Goal: Find specific page/section: Find specific page/section

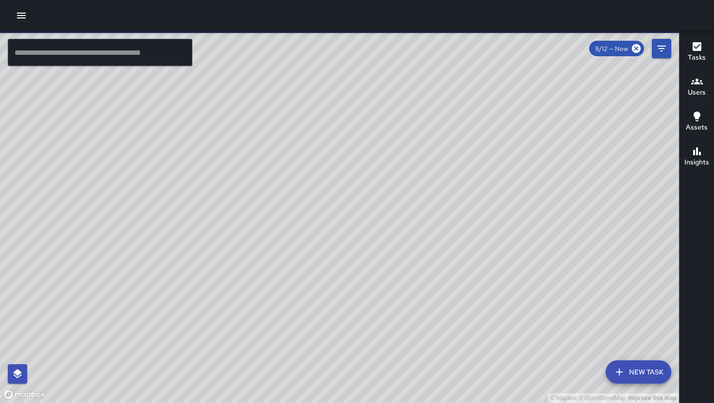
click at [21, 23] on button "button" at bounding box center [21, 15] width 19 height 19
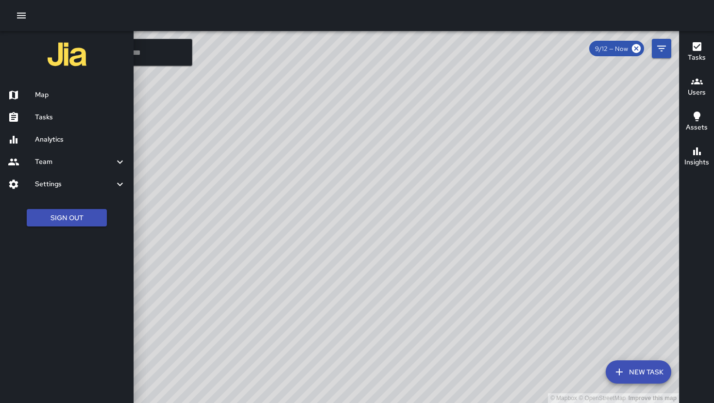
click at [46, 143] on h6 "Analytics" at bounding box center [80, 139] width 91 height 11
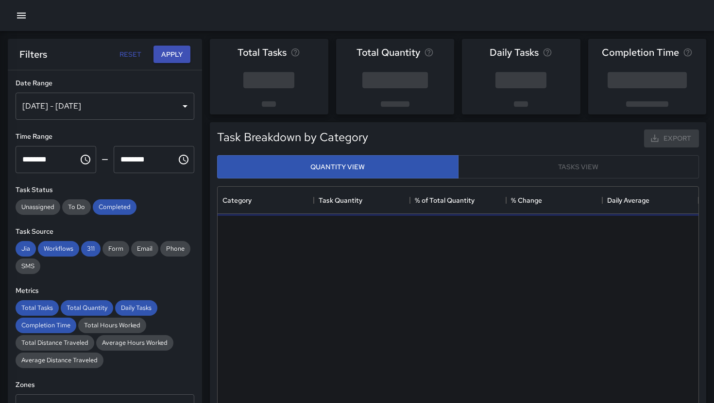
scroll to position [290, 481]
click at [158, 115] on div "[DATE] - [DATE]" at bounding box center [105, 106] width 179 height 27
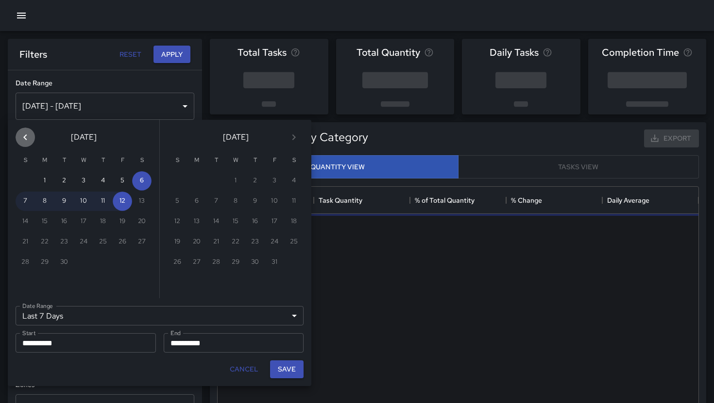
click at [19, 139] on icon "Previous month" at bounding box center [25, 138] width 12 height 12
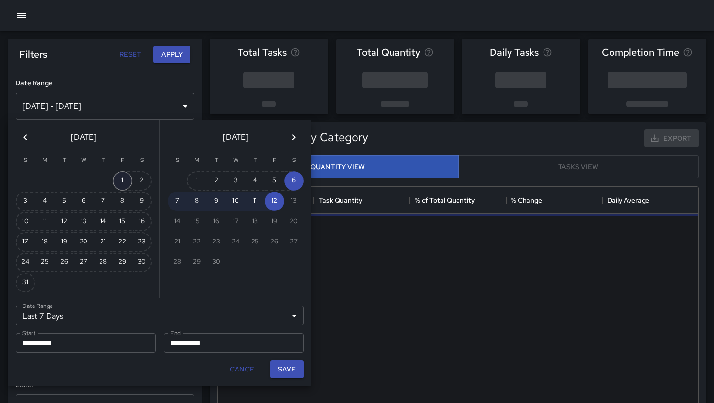
click at [119, 185] on button "1" at bounding box center [122, 180] width 19 height 19
type input "******"
type input "**********"
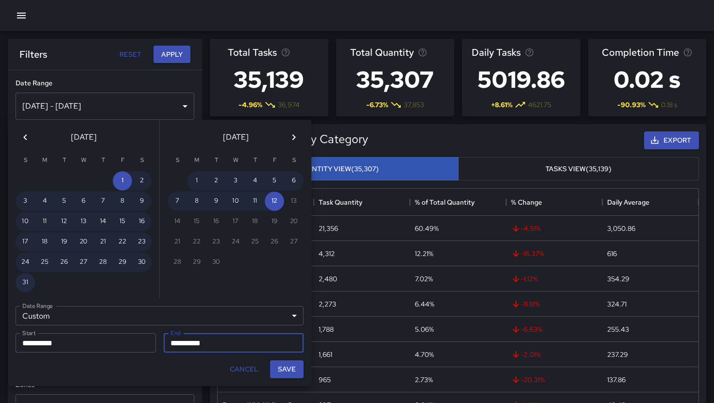
click at [29, 281] on button "31" at bounding box center [25, 282] width 19 height 19
type input "**********"
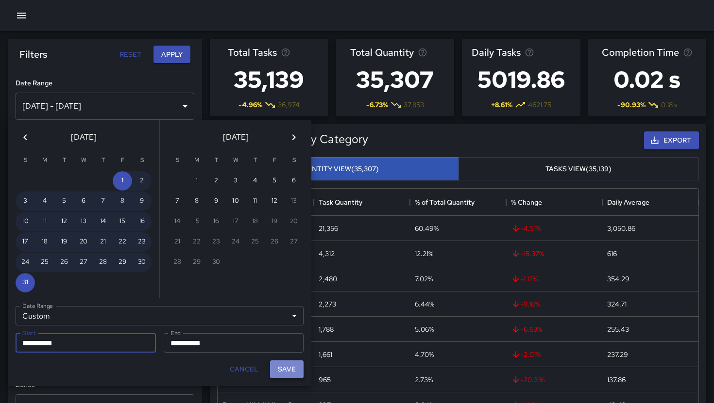
click at [287, 375] on button "Save" at bounding box center [287, 370] width 34 height 18
type input "**********"
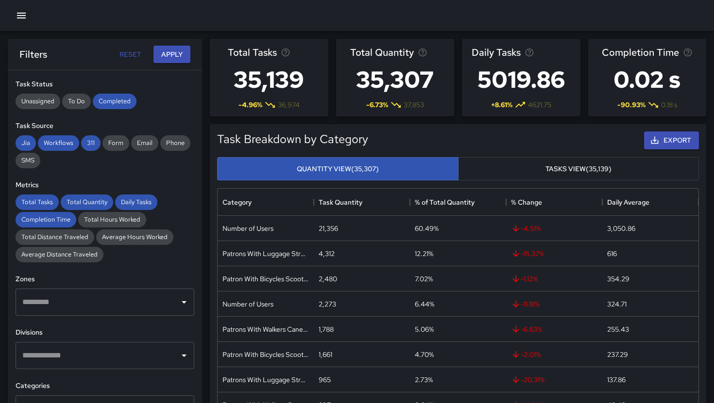
scroll to position [120, 0]
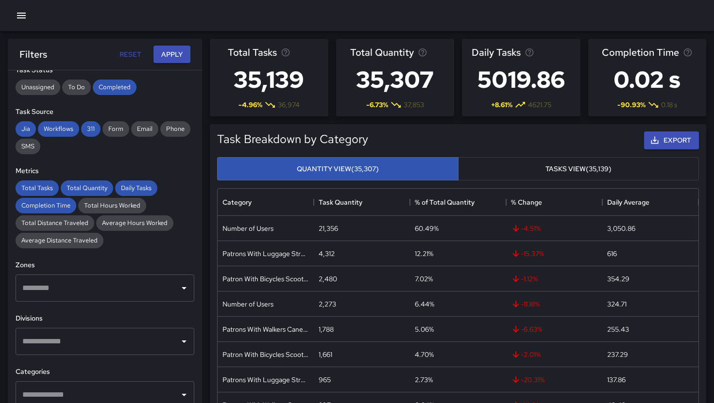
click at [79, 343] on input "text" at bounding box center [97, 342] width 155 height 18
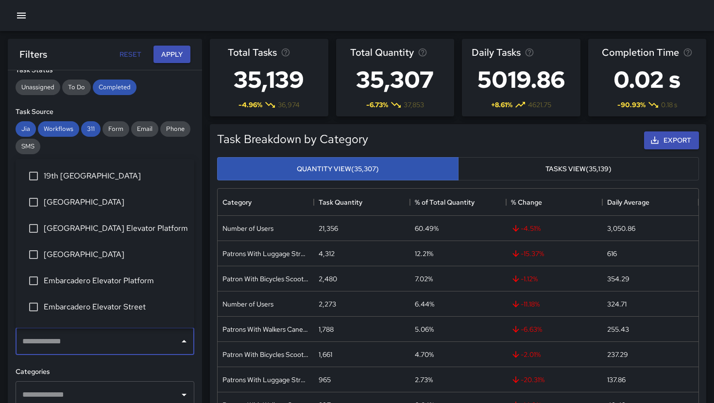
click at [108, 265] on li "[GEOGRAPHIC_DATA]" at bounding box center [105, 255] width 179 height 26
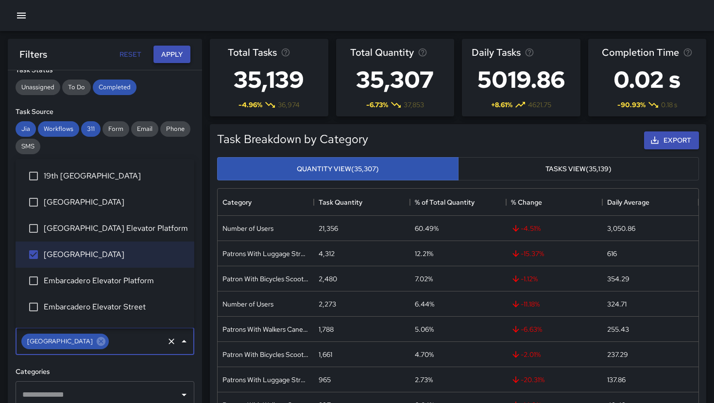
click at [184, 55] on button "Apply" at bounding box center [171, 55] width 37 height 18
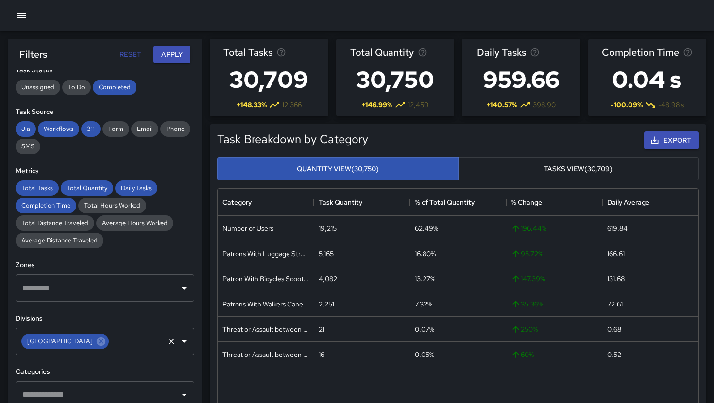
click at [172, 346] on icon "Clear" at bounding box center [172, 342] width 10 height 10
click at [181, 346] on icon "Open" at bounding box center [184, 342] width 12 height 12
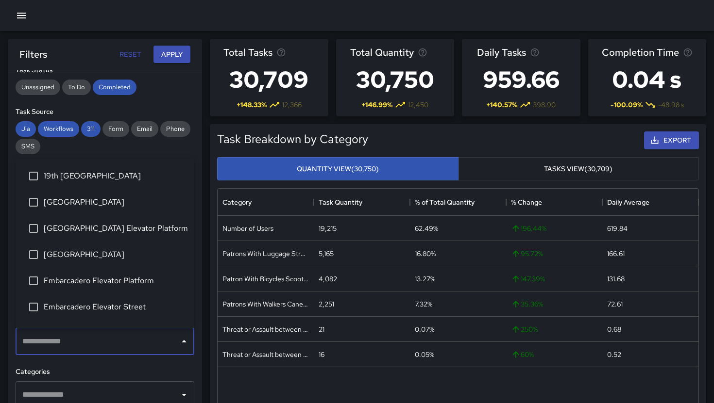
click at [141, 228] on span "[GEOGRAPHIC_DATA] Elevator Platform" at bounding box center [115, 229] width 143 height 12
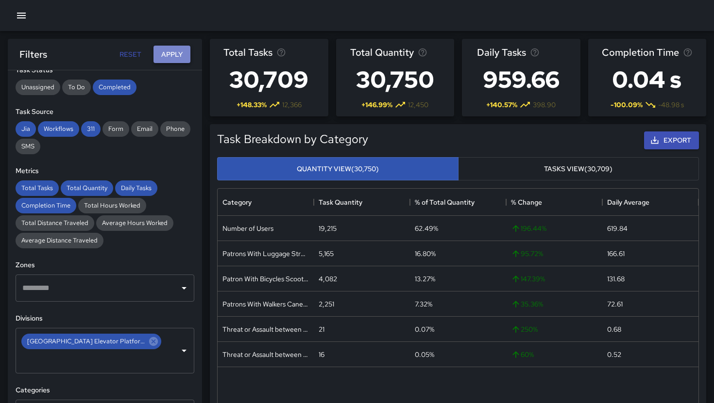
click at [171, 57] on button "Apply" at bounding box center [171, 55] width 37 height 18
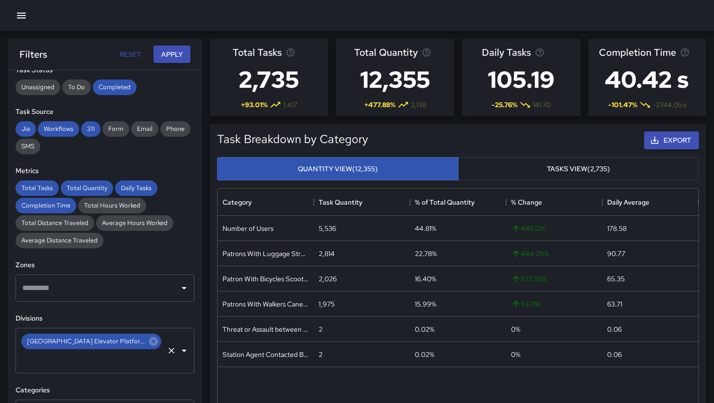
click at [137, 351] on input "text" at bounding box center [91, 360] width 143 height 18
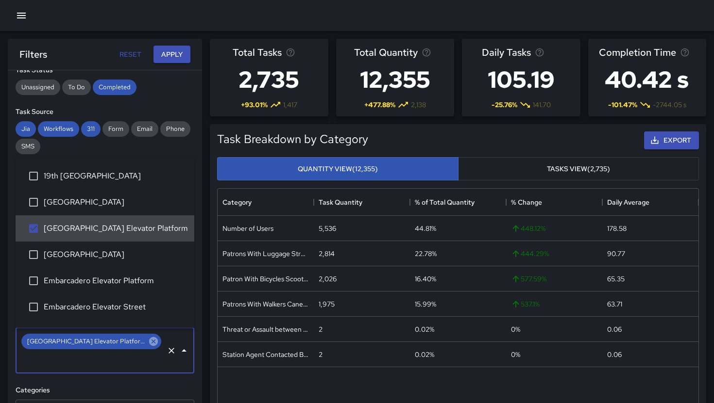
click at [149, 343] on icon at bounding box center [153, 341] width 9 height 9
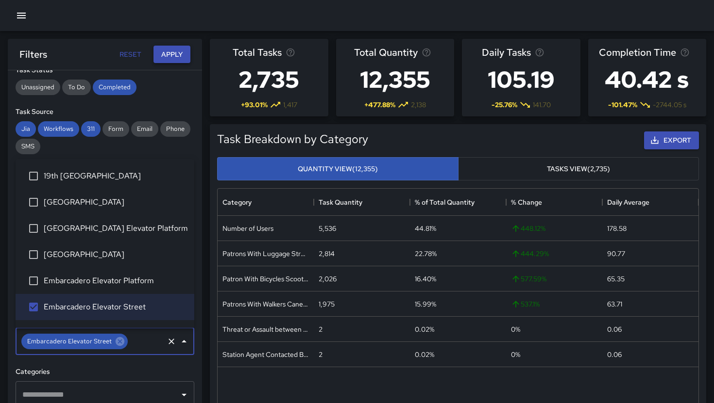
click at [178, 56] on button "Apply" at bounding box center [171, 55] width 37 height 18
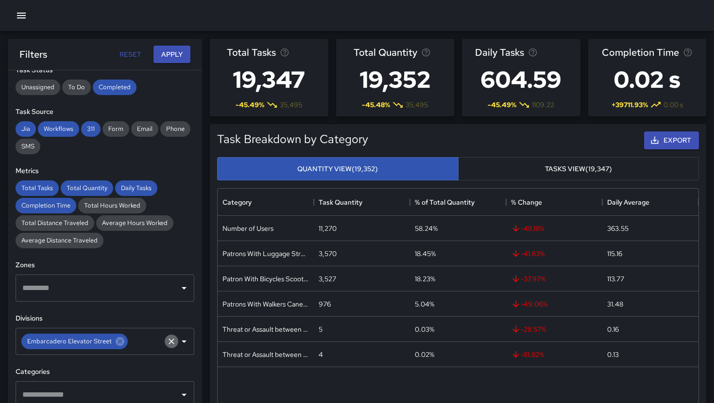
click at [170, 347] on button "Clear" at bounding box center [172, 342] width 14 height 14
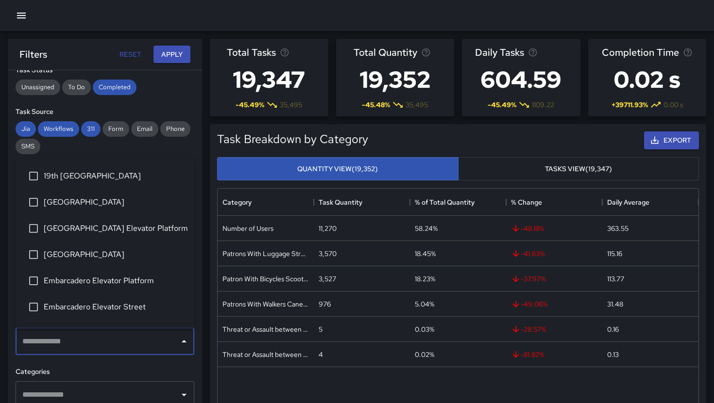
click at [130, 338] on input "text" at bounding box center [97, 342] width 155 height 18
click at [125, 290] on li "Embarcadero Elevator Platform" at bounding box center [105, 281] width 179 height 26
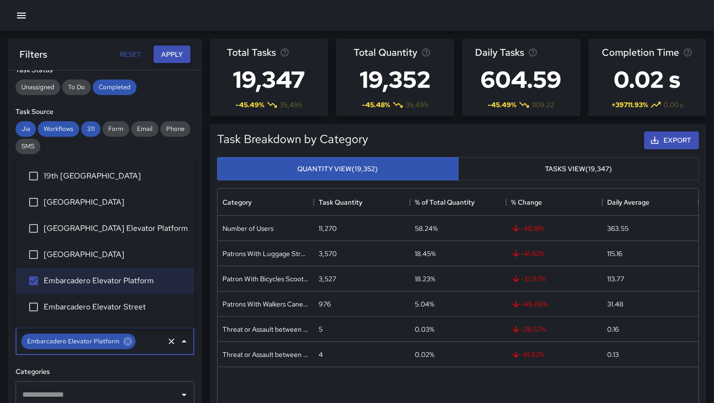
click at [167, 59] on button "Apply" at bounding box center [171, 55] width 37 height 18
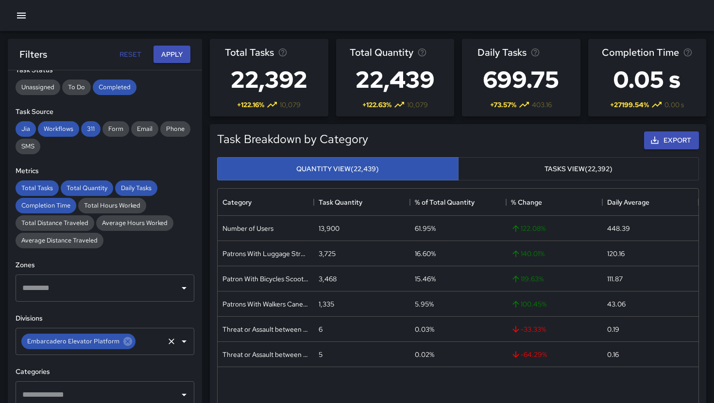
click at [88, 338] on span "Embarcadero Elevator Platform" at bounding box center [73, 341] width 104 height 11
click at [123, 345] on icon at bounding box center [127, 341] width 9 height 9
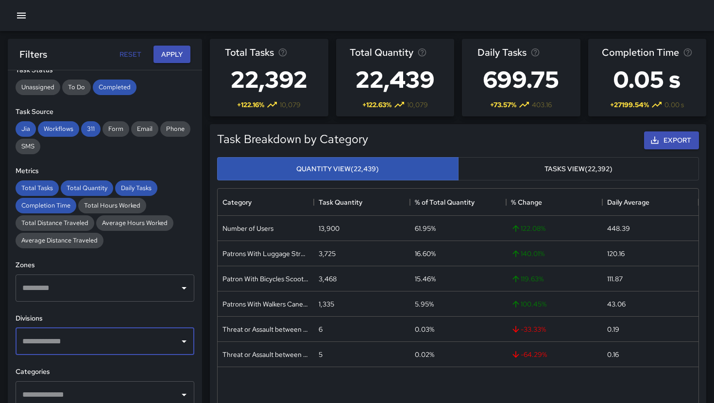
click at [128, 344] on input "text" at bounding box center [97, 342] width 155 height 18
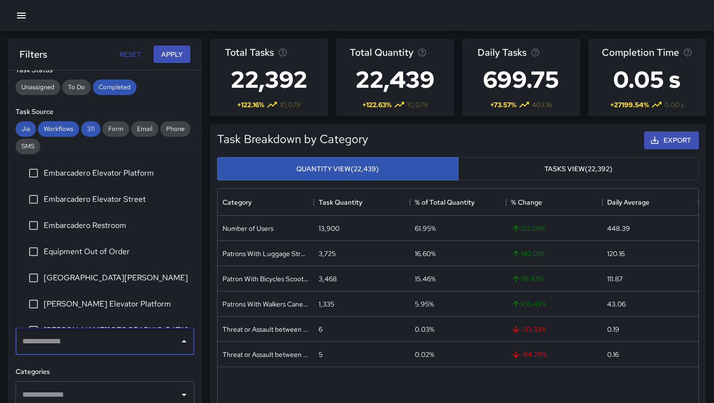
scroll to position [133, 0]
click at [110, 305] on span "[PERSON_NAME][GEOGRAPHIC_DATA]" at bounding box center [115, 306] width 143 height 12
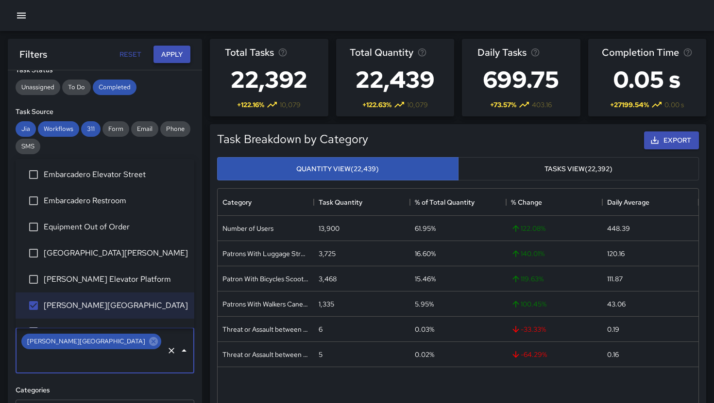
click at [181, 52] on button "Apply" at bounding box center [171, 55] width 37 height 18
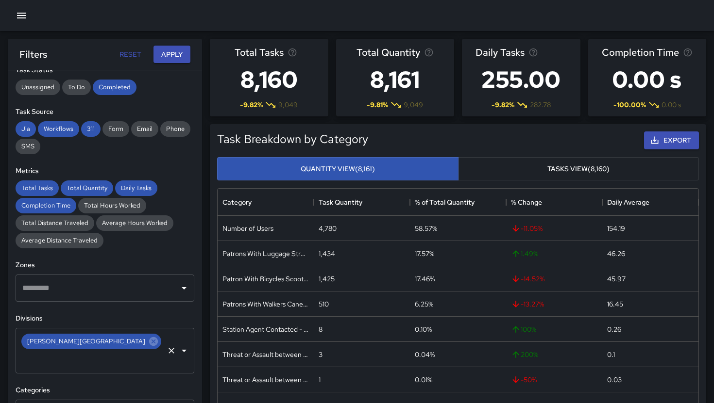
click at [117, 348] on div "[PERSON_NAME][GEOGRAPHIC_DATA]" at bounding box center [91, 342] width 140 height 16
click at [148, 341] on icon at bounding box center [153, 341] width 11 height 11
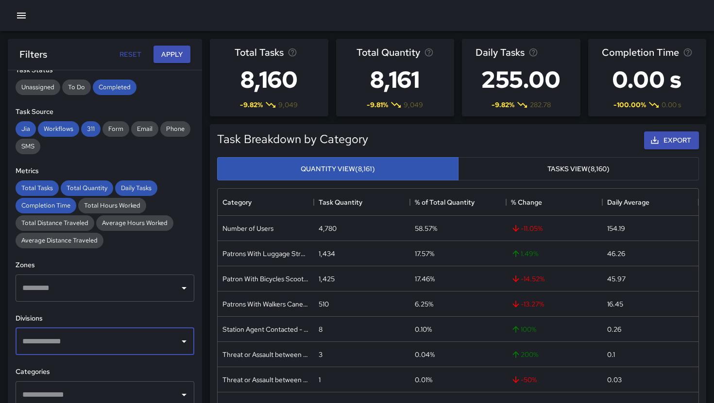
click at [116, 341] on input "text" at bounding box center [97, 342] width 155 height 18
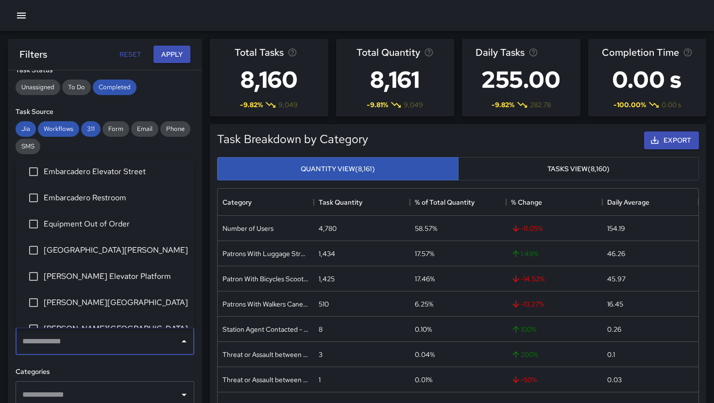
scroll to position [145, 0]
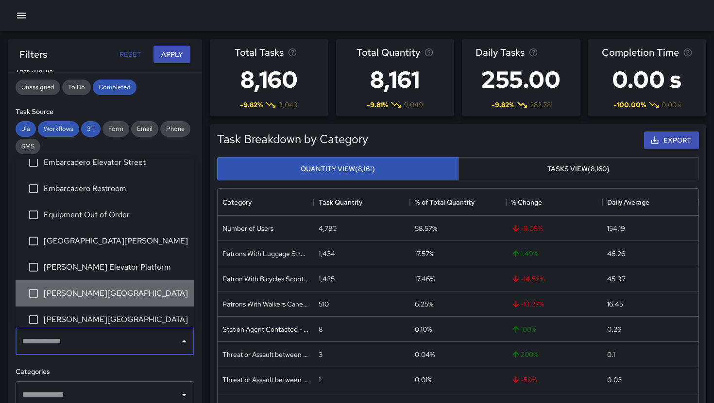
click at [105, 294] on span "[PERSON_NAME][GEOGRAPHIC_DATA]" at bounding box center [115, 294] width 143 height 12
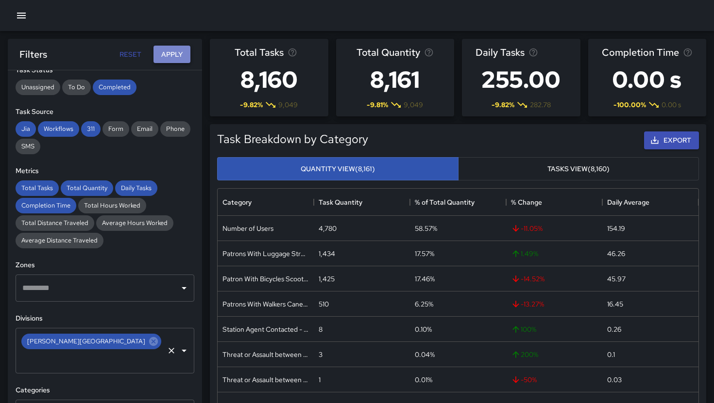
click at [169, 49] on button "Apply" at bounding box center [171, 55] width 37 height 18
click at [163, 60] on button "Apply" at bounding box center [171, 55] width 37 height 18
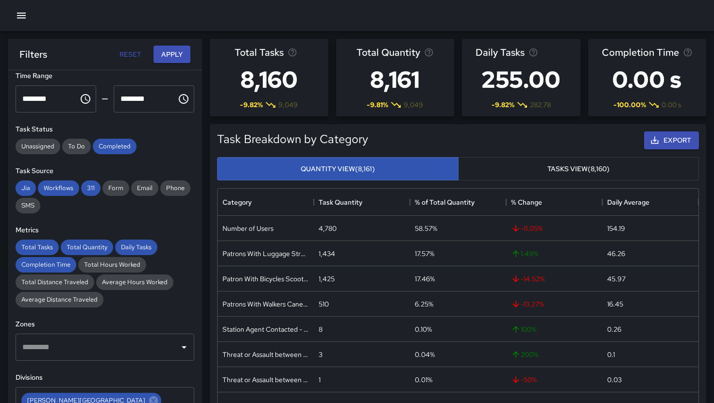
scroll to position [0, 0]
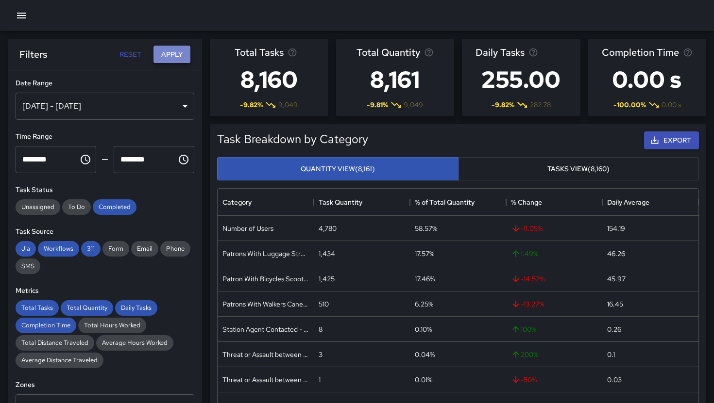
click at [168, 55] on button "Apply" at bounding box center [171, 55] width 37 height 18
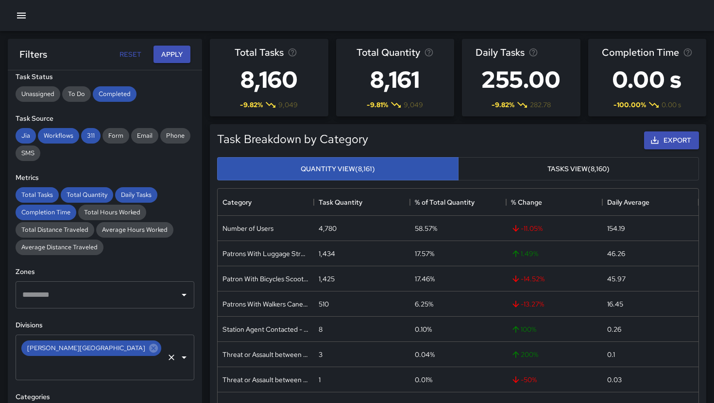
scroll to position [118, 0]
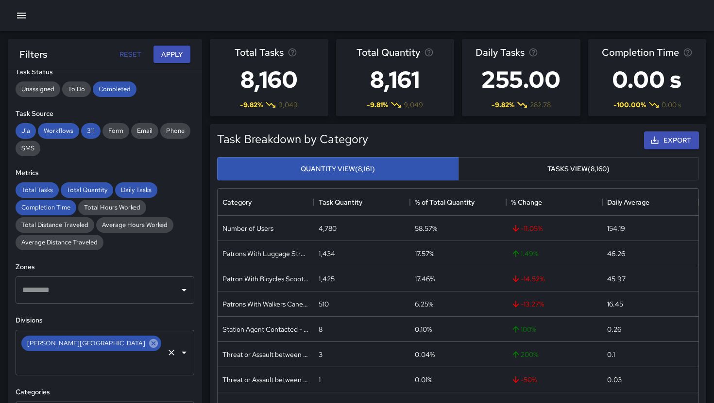
click at [149, 343] on icon at bounding box center [153, 343] width 9 height 9
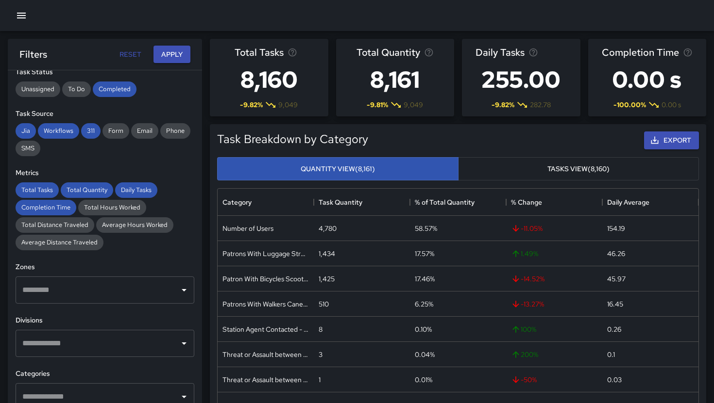
click at [120, 344] on input "text" at bounding box center [97, 344] width 155 height 18
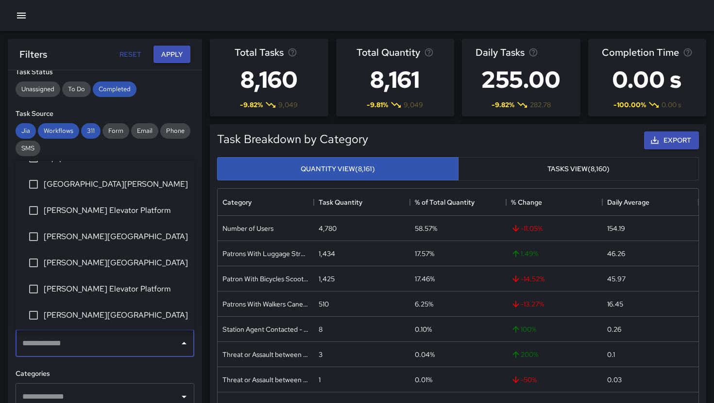
scroll to position [206, 0]
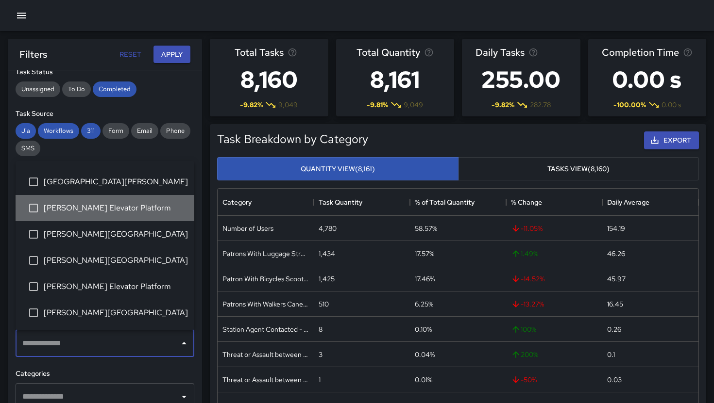
click at [128, 216] on li "[PERSON_NAME] Elevator Platform" at bounding box center [105, 208] width 179 height 26
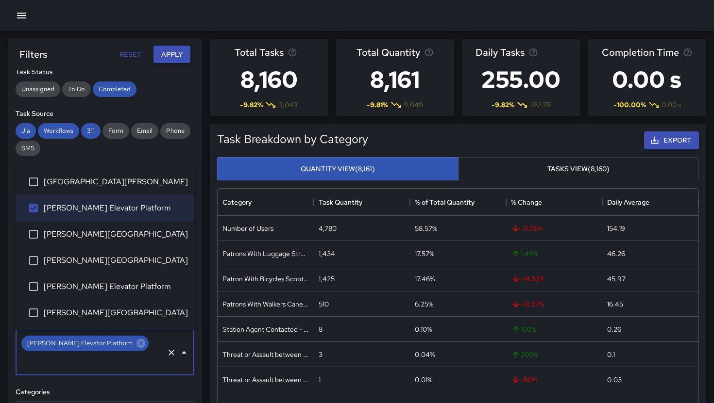
click at [175, 58] on button "Apply" at bounding box center [171, 55] width 37 height 18
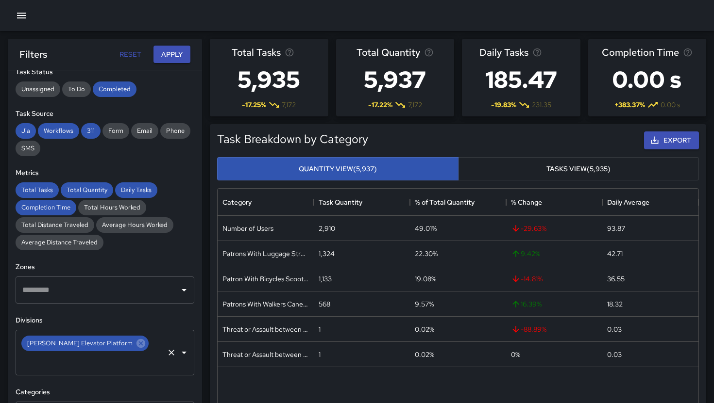
click at [165, 356] on div "[PERSON_NAME] Elevator Platform ​" at bounding box center [105, 353] width 179 height 46
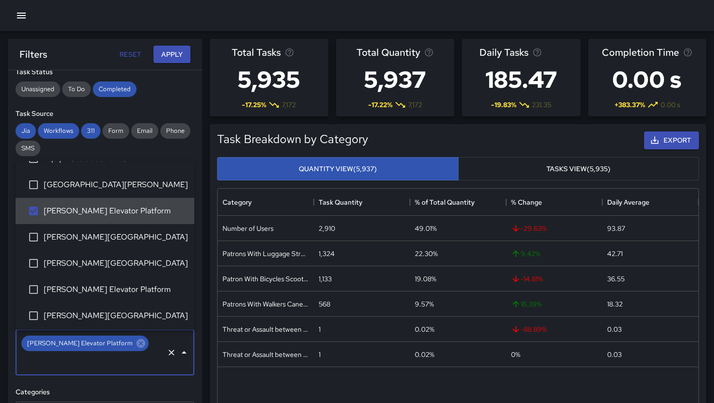
scroll to position [203, 0]
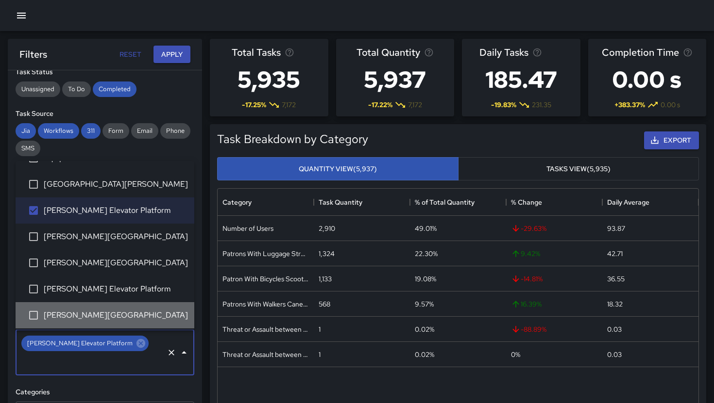
click at [123, 319] on span "[PERSON_NAME][GEOGRAPHIC_DATA]" at bounding box center [115, 316] width 143 height 12
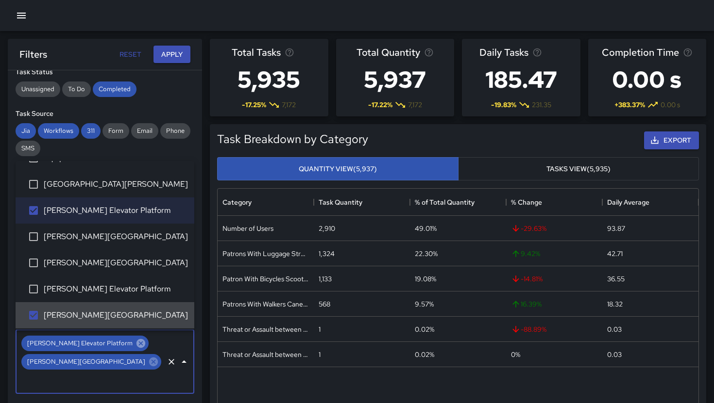
click at [135, 345] on icon at bounding box center [140, 343] width 11 height 11
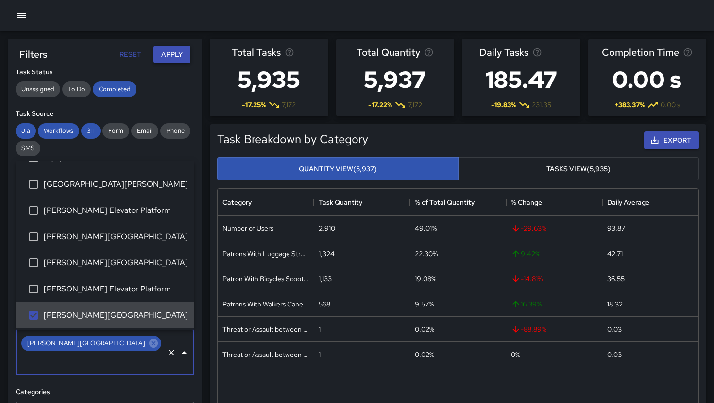
click at [173, 55] on button "Apply" at bounding box center [171, 55] width 37 height 18
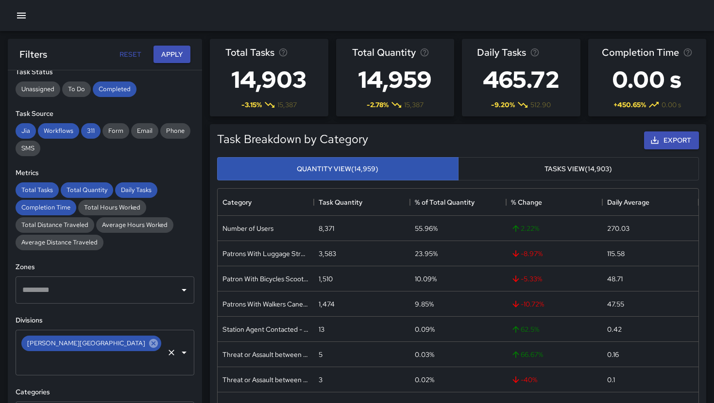
click at [148, 342] on icon at bounding box center [153, 343] width 11 height 11
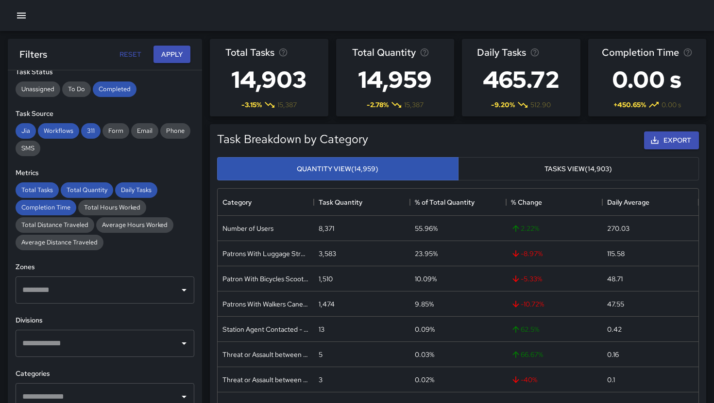
click at [96, 342] on input "text" at bounding box center [97, 344] width 155 height 18
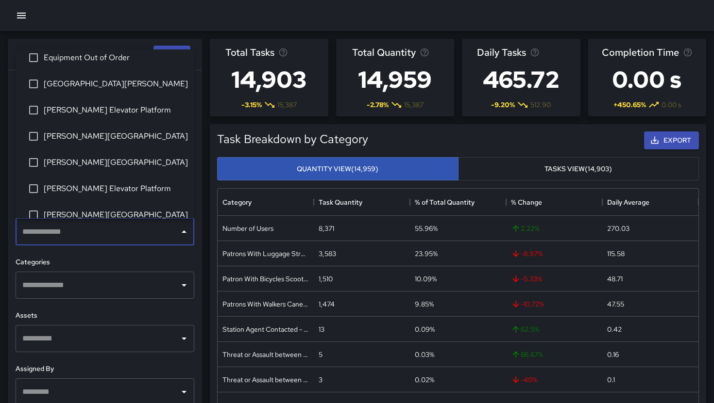
scroll to position [232, 0]
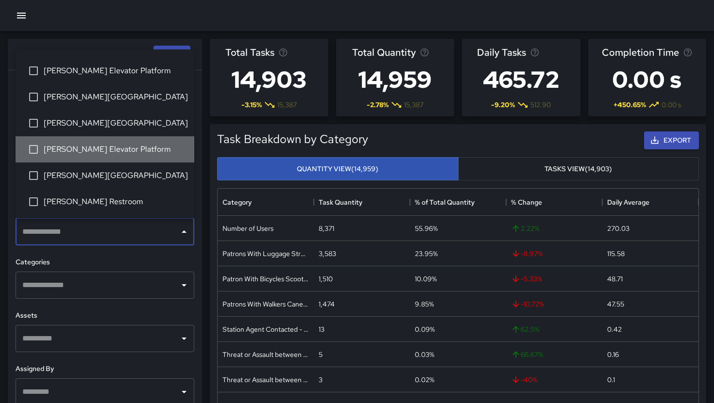
click at [116, 145] on span "[PERSON_NAME] Elevator Platform" at bounding box center [115, 150] width 143 height 12
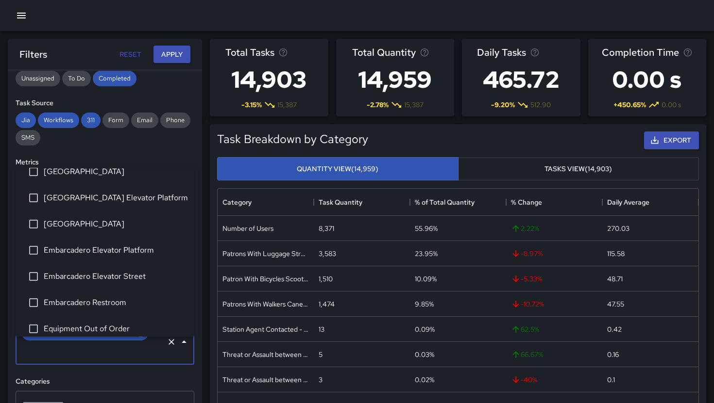
scroll to position [109, 0]
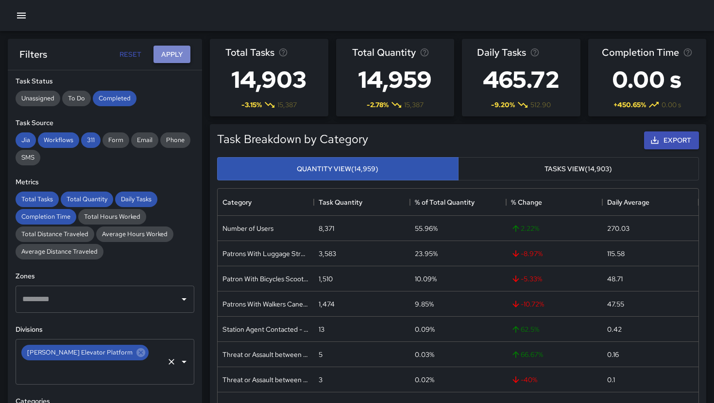
click at [175, 60] on button "Apply" at bounding box center [171, 55] width 37 height 18
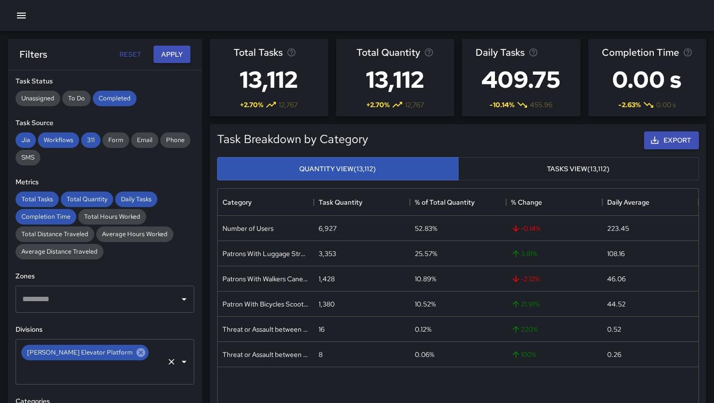
click at [135, 357] on icon at bounding box center [140, 353] width 11 height 11
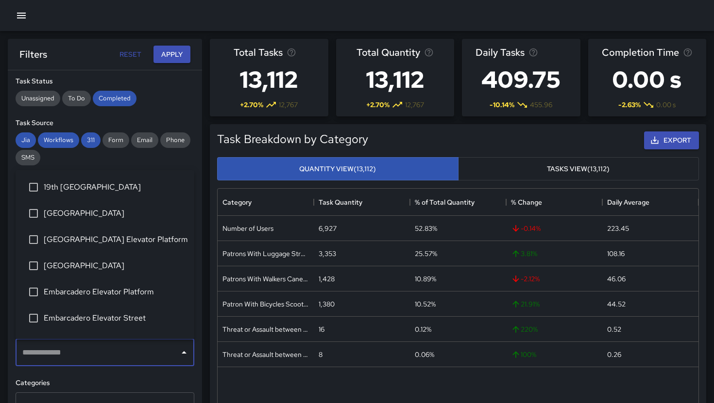
click at [94, 357] on input "text" at bounding box center [97, 353] width 155 height 18
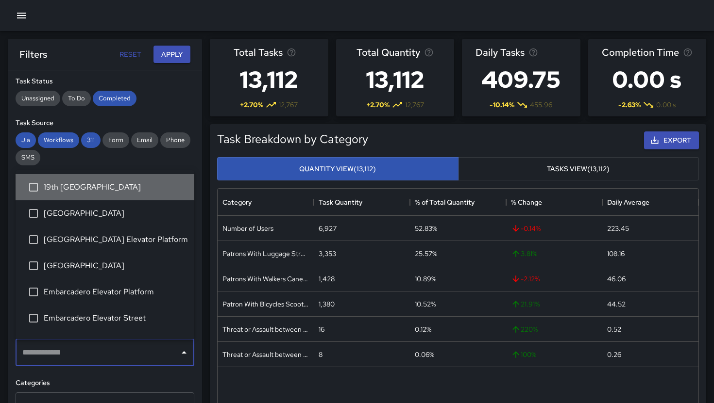
click at [94, 196] on li "19th [GEOGRAPHIC_DATA]" at bounding box center [105, 187] width 179 height 26
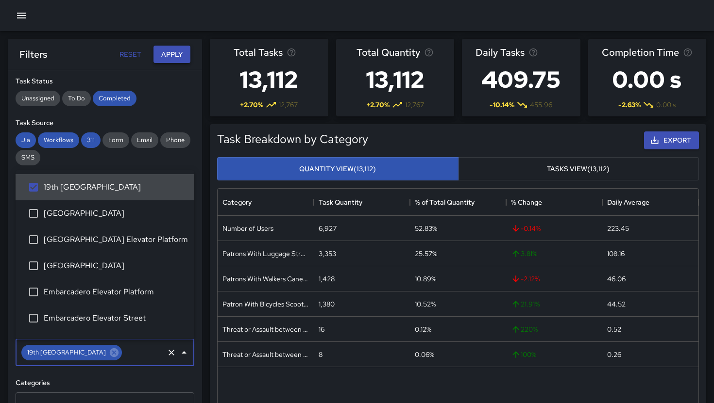
click at [177, 55] on button "Apply" at bounding box center [171, 55] width 37 height 18
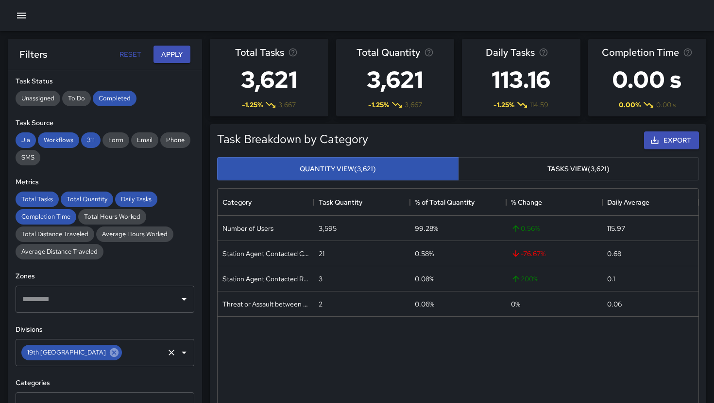
click at [110, 355] on icon at bounding box center [114, 353] width 9 height 9
click at [83, 355] on input "text" at bounding box center [97, 353] width 155 height 18
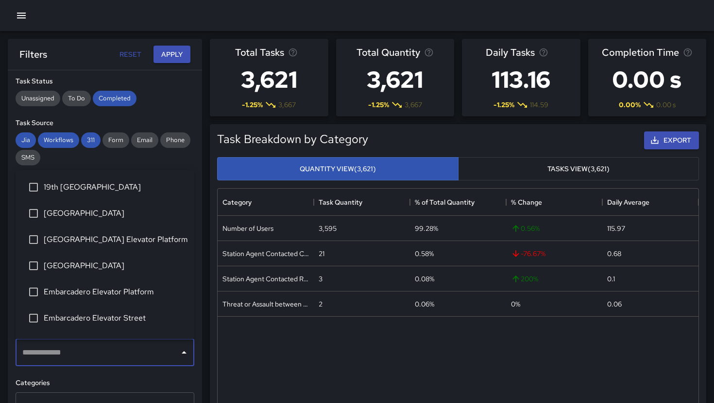
click at [73, 209] on span "[GEOGRAPHIC_DATA]" at bounding box center [115, 214] width 143 height 12
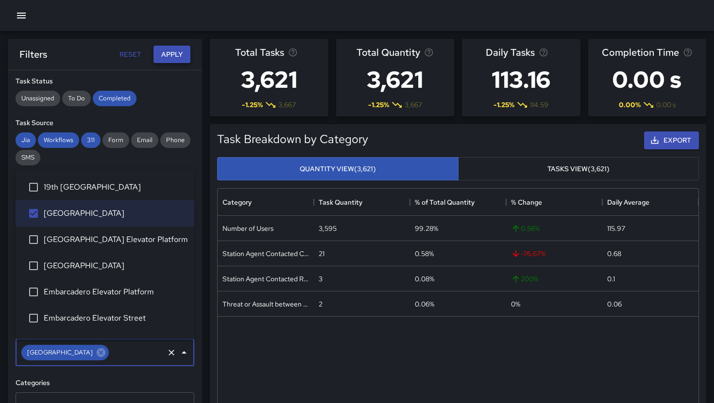
click at [180, 55] on button "Apply" at bounding box center [171, 55] width 37 height 18
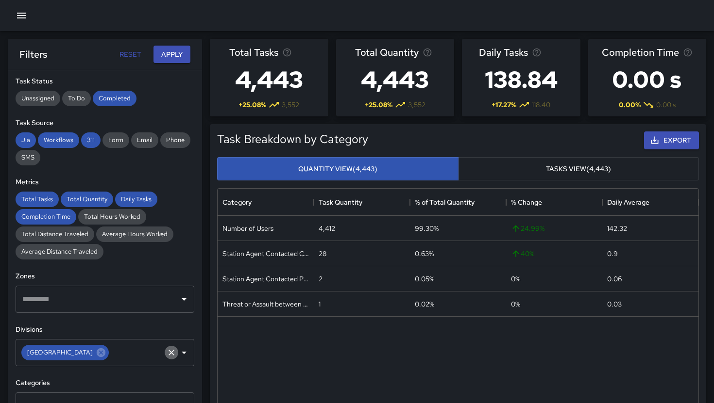
click at [167, 354] on icon "Clear" at bounding box center [172, 353] width 10 height 10
click at [114, 352] on input "text" at bounding box center [97, 353] width 155 height 18
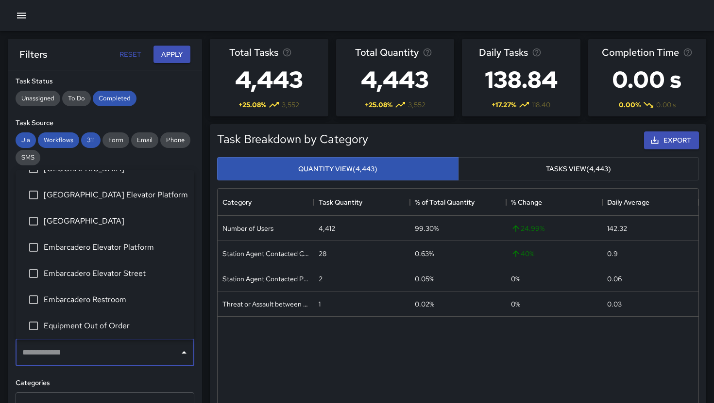
scroll to position [45, 0]
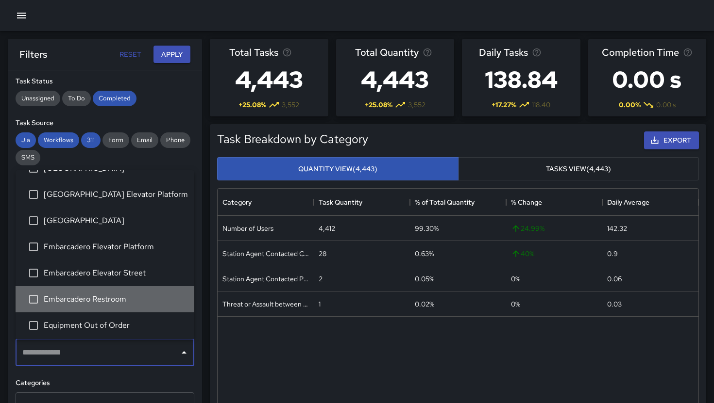
click at [100, 294] on span "Embarcadero Restroom" at bounding box center [115, 300] width 143 height 12
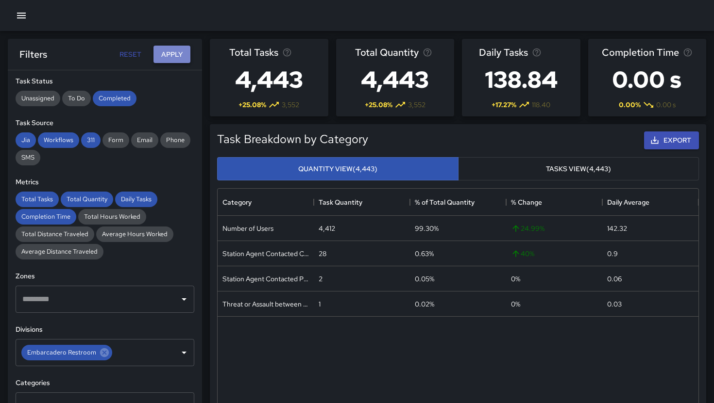
click at [176, 51] on button "Apply" at bounding box center [171, 55] width 37 height 18
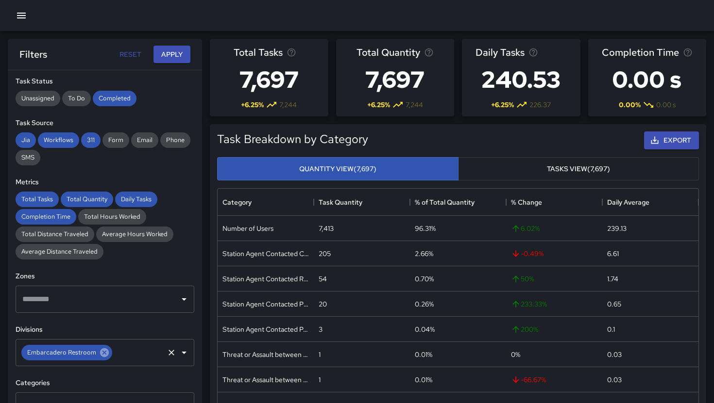
click at [105, 357] on icon at bounding box center [104, 353] width 11 height 11
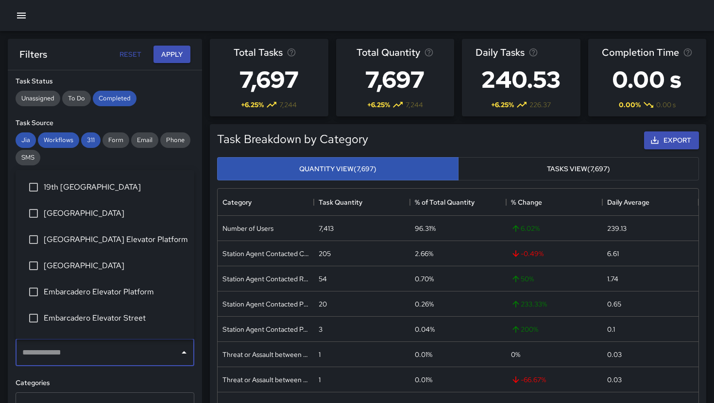
click at [105, 357] on input "text" at bounding box center [97, 353] width 155 height 18
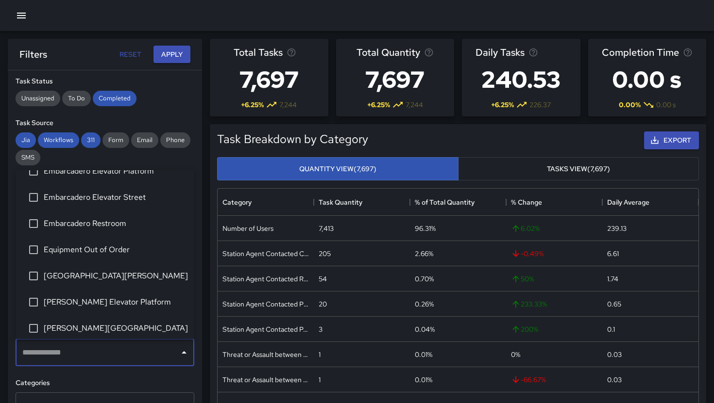
scroll to position [133, 0]
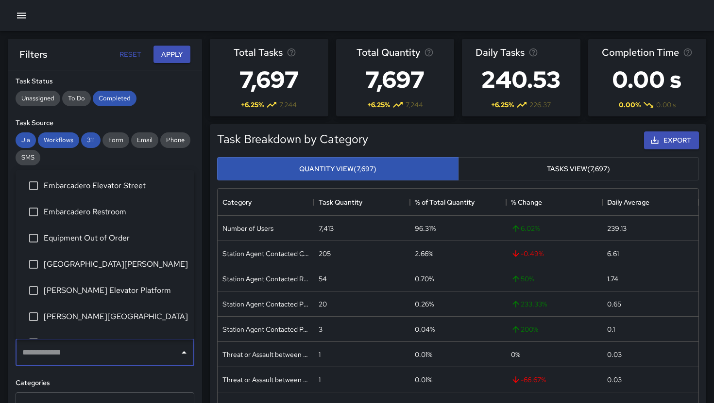
click at [104, 264] on span "[GEOGRAPHIC_DATA][PERSON_NAME]" at bounding box center [115, 265] width 143 height 12
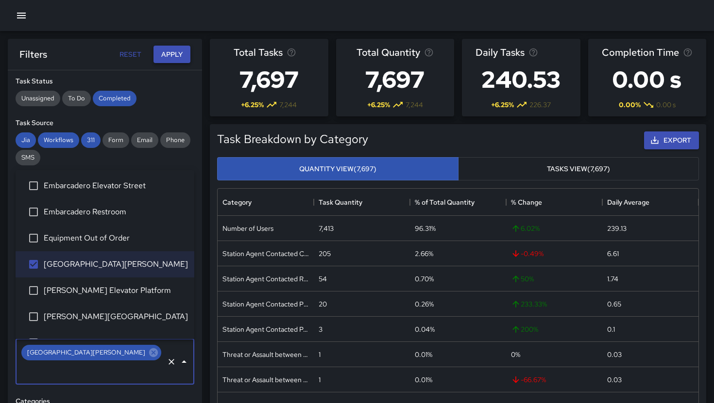
click at [182, 60] on button "Apply" at bounding box center [171, 55] width 37 height 18
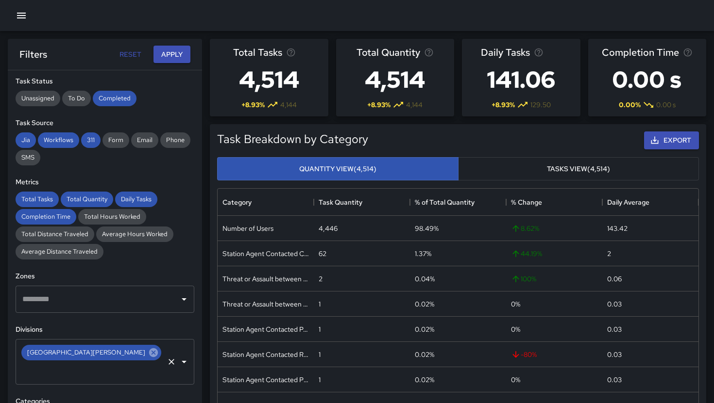
click at [149, 349] on icon at bounding box center [153, 353] width 9 height 9
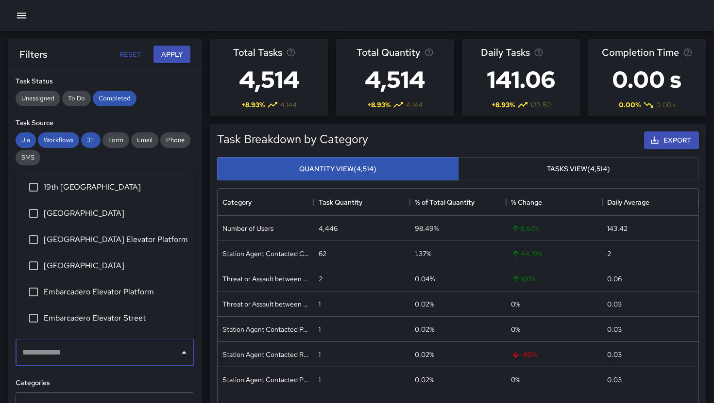
click at [76, 358] on input "text" at bounding box center [97, 353] width 155 height 18
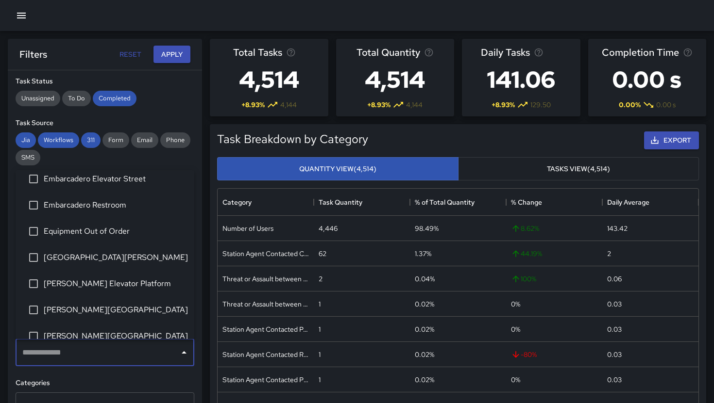
scroll to position [173, 0]
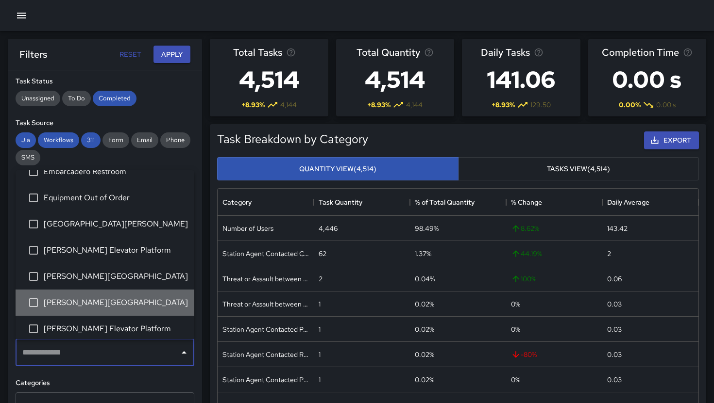
click at [101, 301] on span "[PERSON_NAME][GEOGRAPHIC_DATA]" at bounding box center [115, 303] width 143 height 12
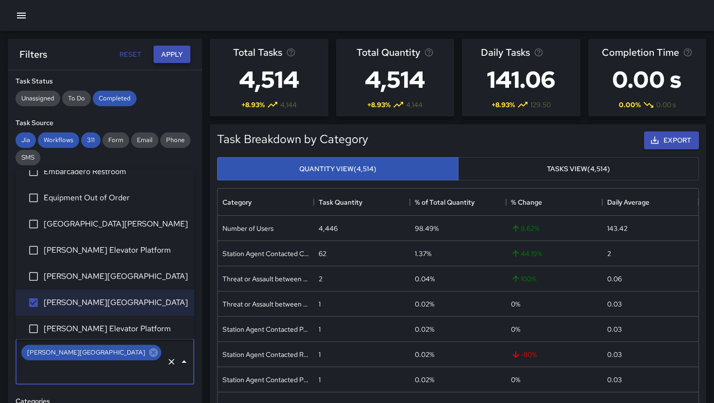
click at [172, 50] on button "Apply" at bounding box center [171, 55] width 37 height 18
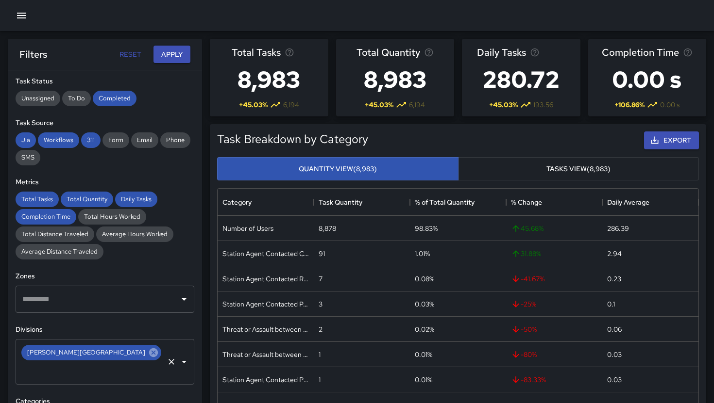
click at [148, 358] on icon at bounding box center [153, 353] width 11 height 11
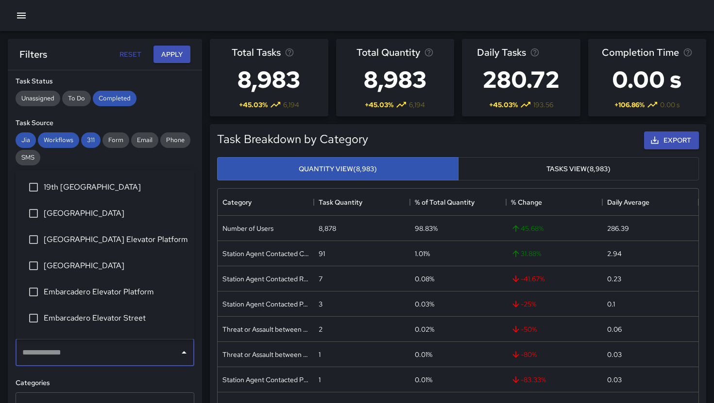
click at [84, 352] on input "text" at bounding box center [97, 353] width 155 height 18
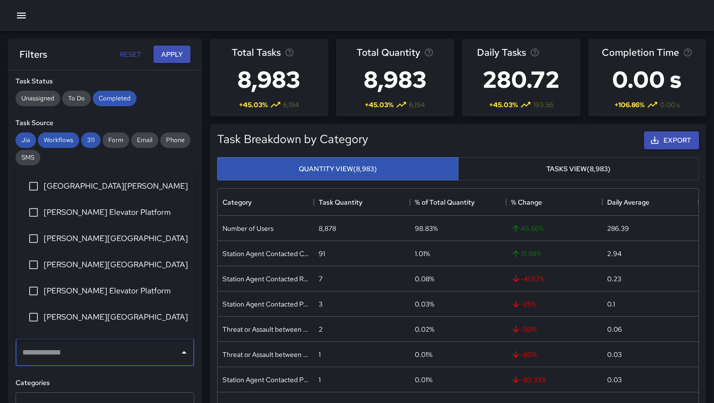
scroll to position [232, 0]
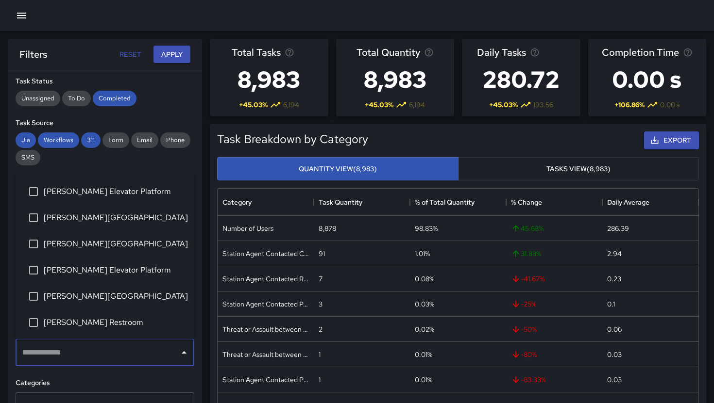
click at [89, 322] on span "[PERSON_NAME] Restroom" at bounding box center [115, 323] width 143 height 12
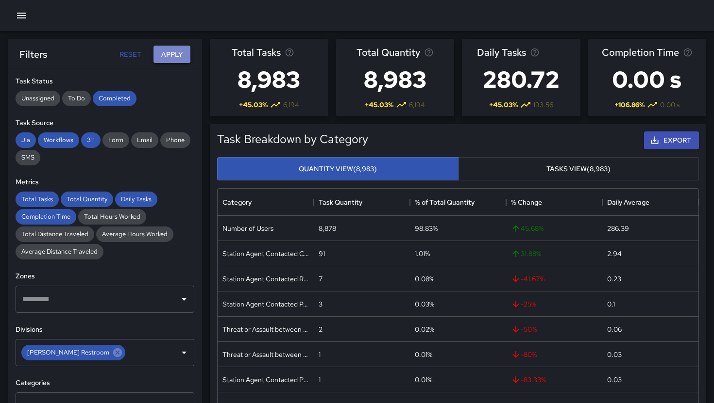
click at [174, 56] on button "Apply" at bounding box center [171, 55] width 37 height 18
